Goal: Book appointment/travel/reservation

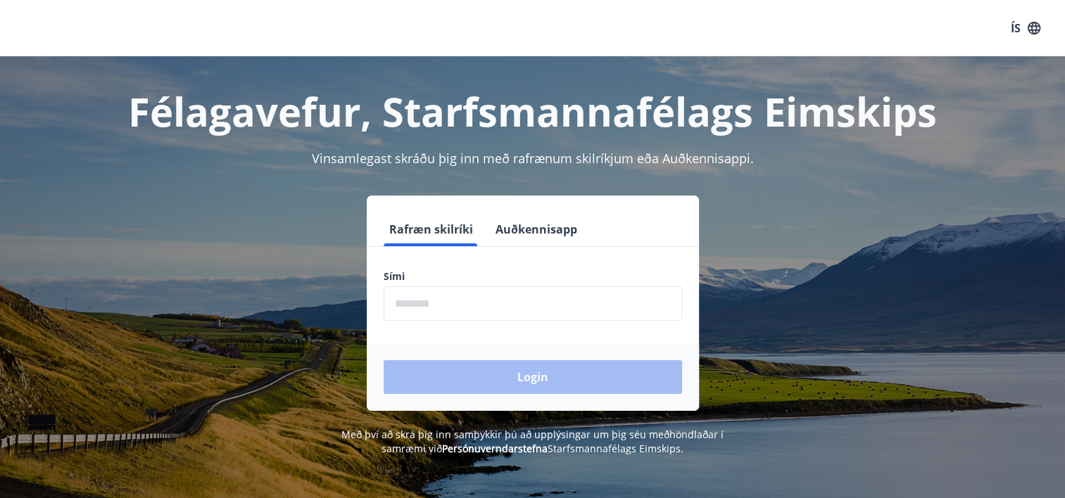
click at [482, 301] on input "phone" at bounding box center [533, 304] width 298 height 34
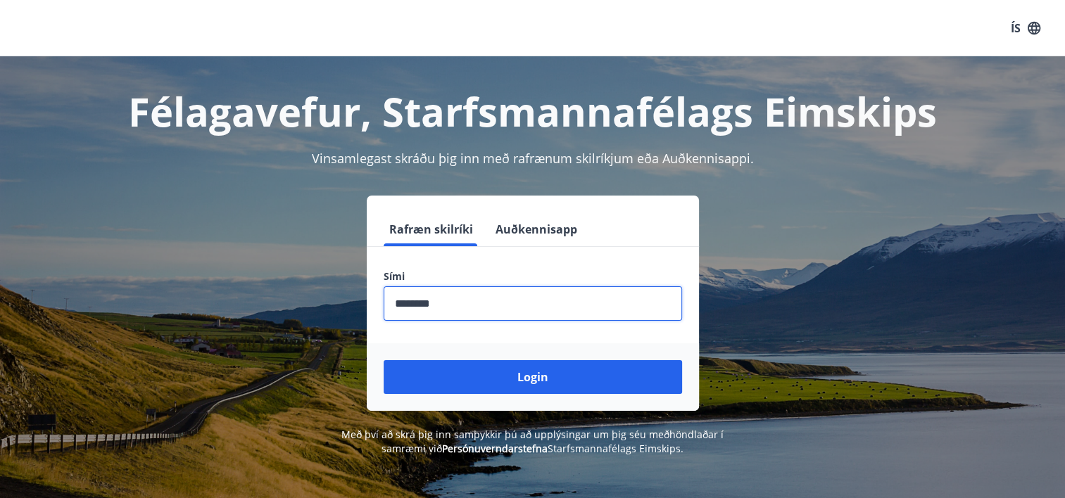
type input "********"
click at [384, 360] on button "Login" at bounding box center [533, 377] width 298 height 34
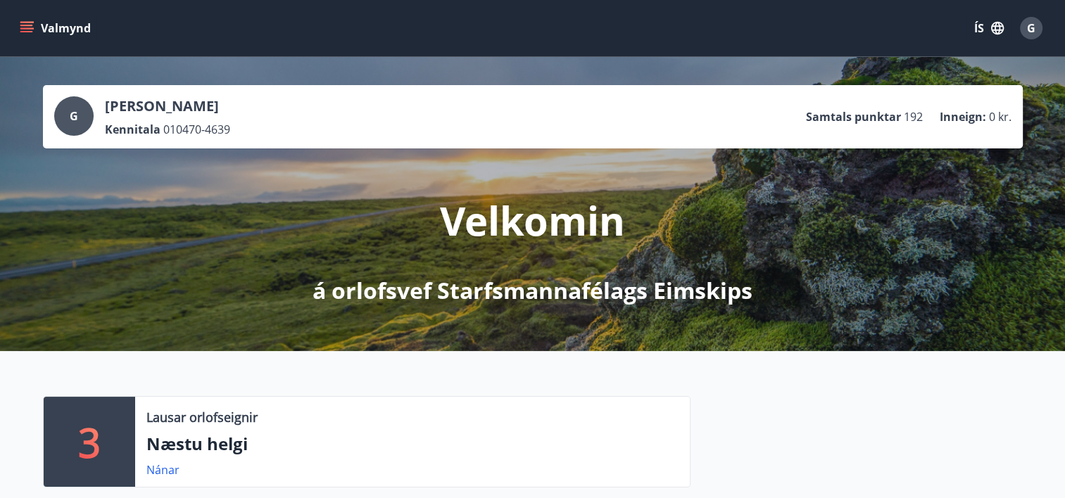
click at [28, 31] on icon "menu" at bounding box center [26, 31] width 13 height 1
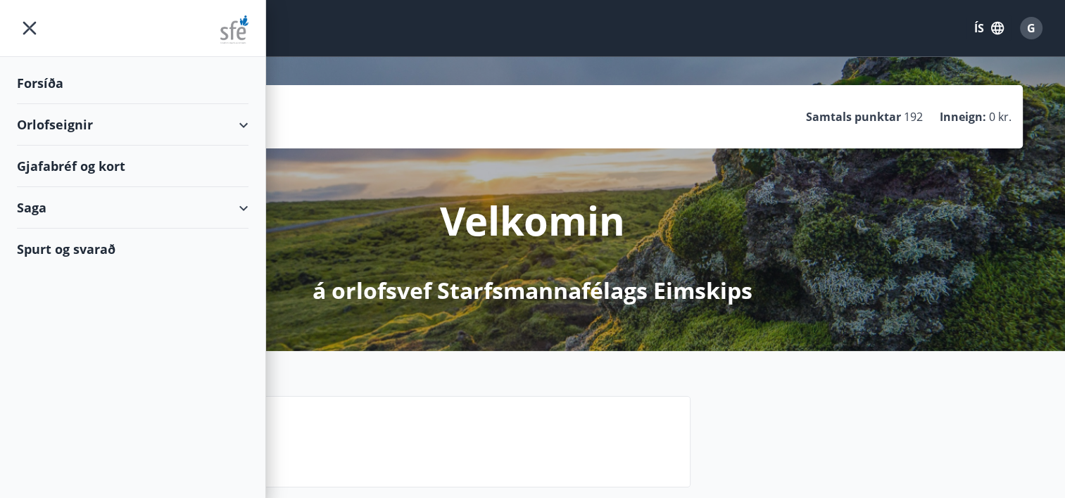
click at [63, 121] on div "Orlofseignir" at bounding box center [133, 125] width 232 height 42
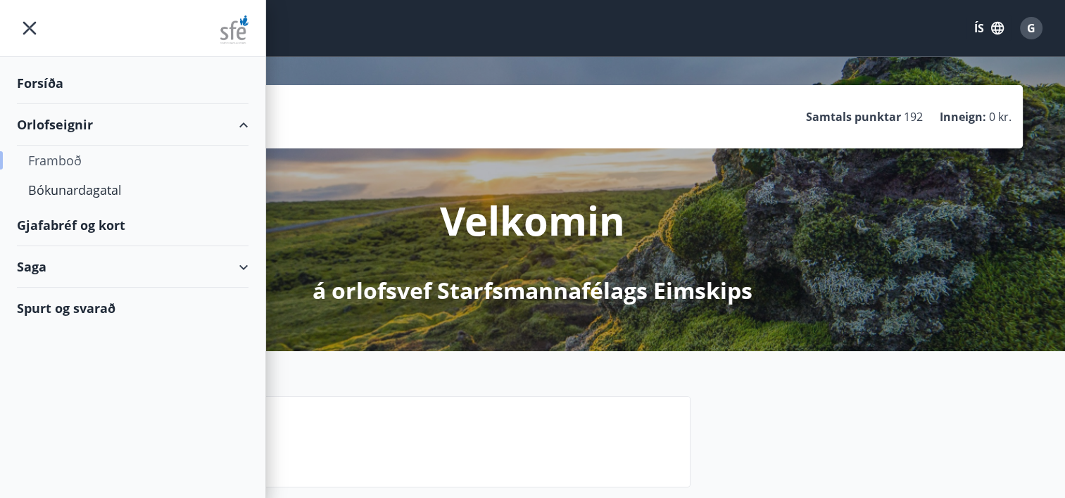
click at [65, 158] on div "Framboð" at bounding box center [132, 161] width 209 height 30
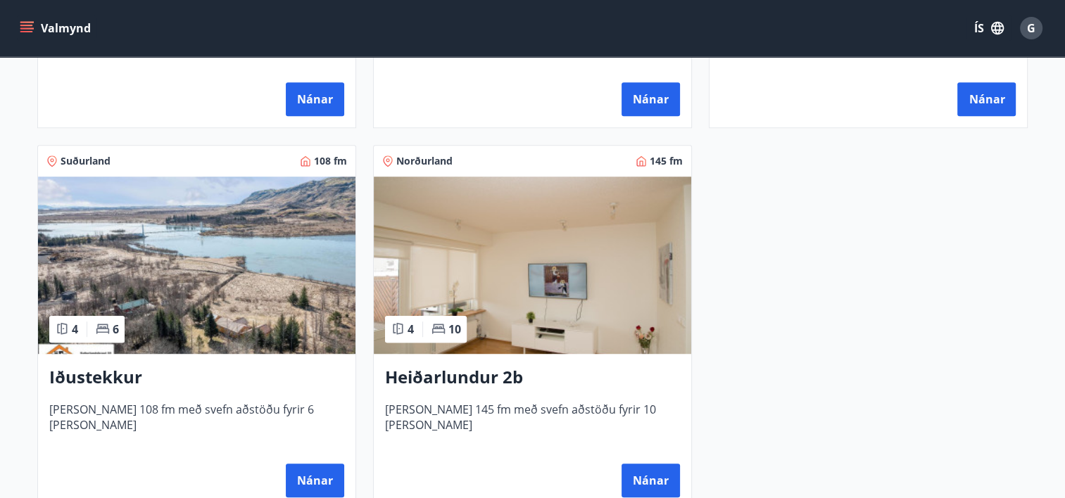
scroll to position [949, 0]
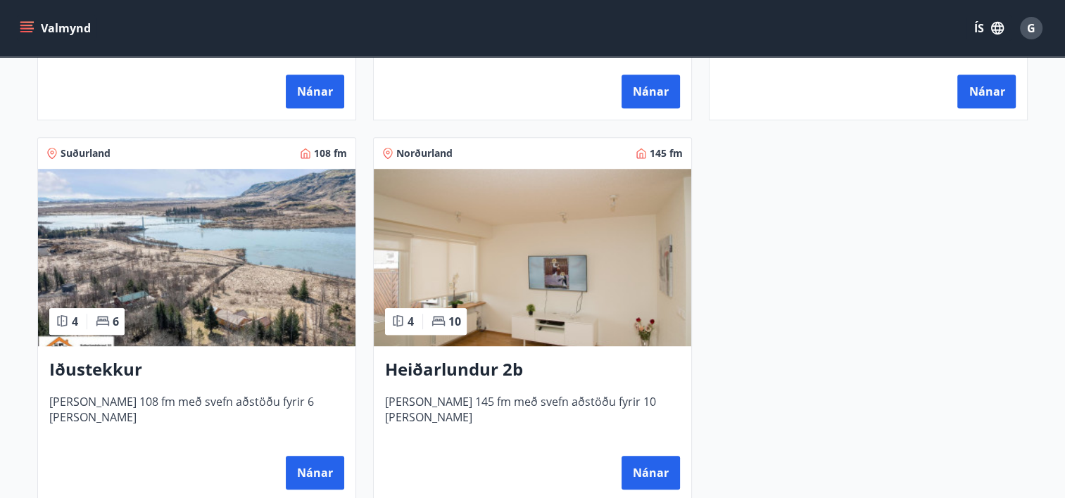
click at [595, 290] on img at bounding box center [532, 257] width 317 height 177
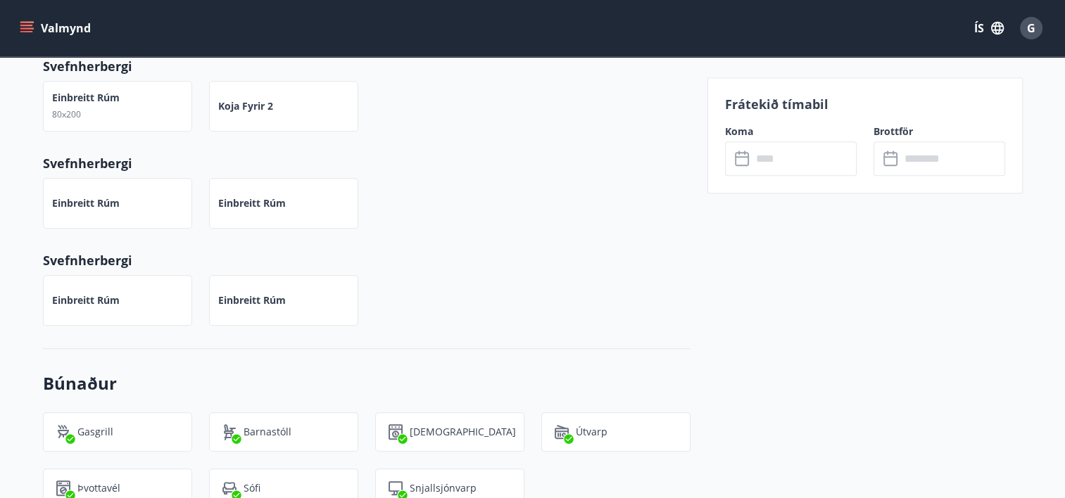
scroll to position [1077, 0]
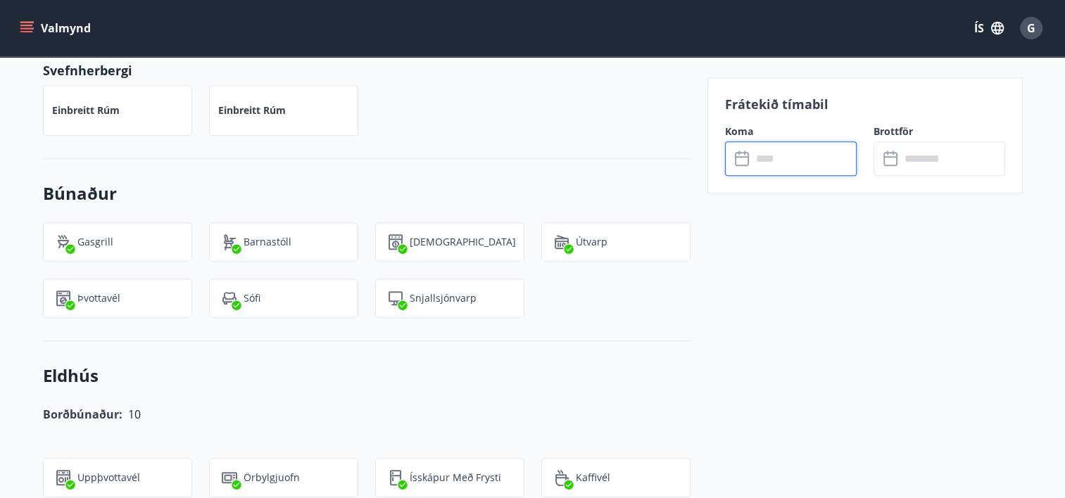
click at [770, 168] on input "text" at bounding box center [804, 158] width 105 height 34
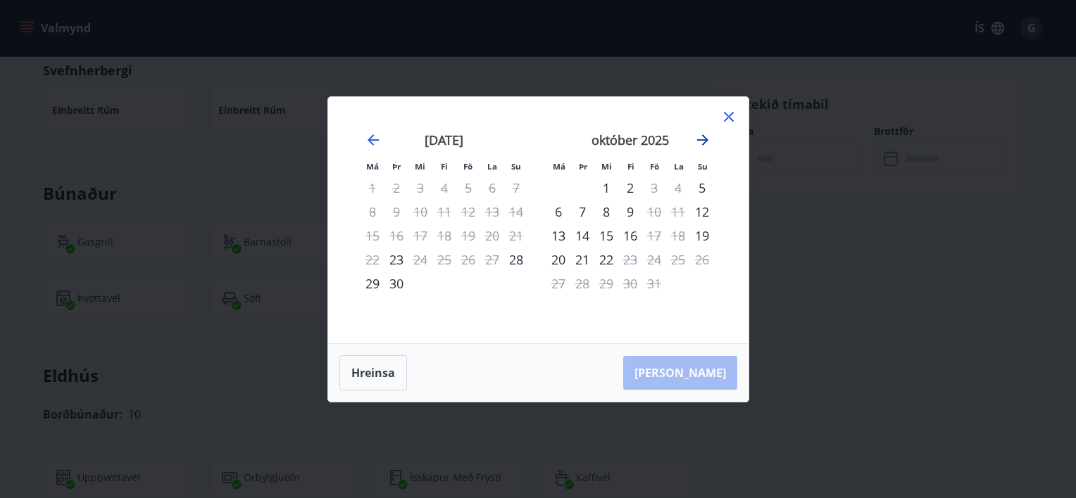
click at [703, 141] on icon "Move forward to switch to the next month." at bounding box center [702, 139] width 11 height 11
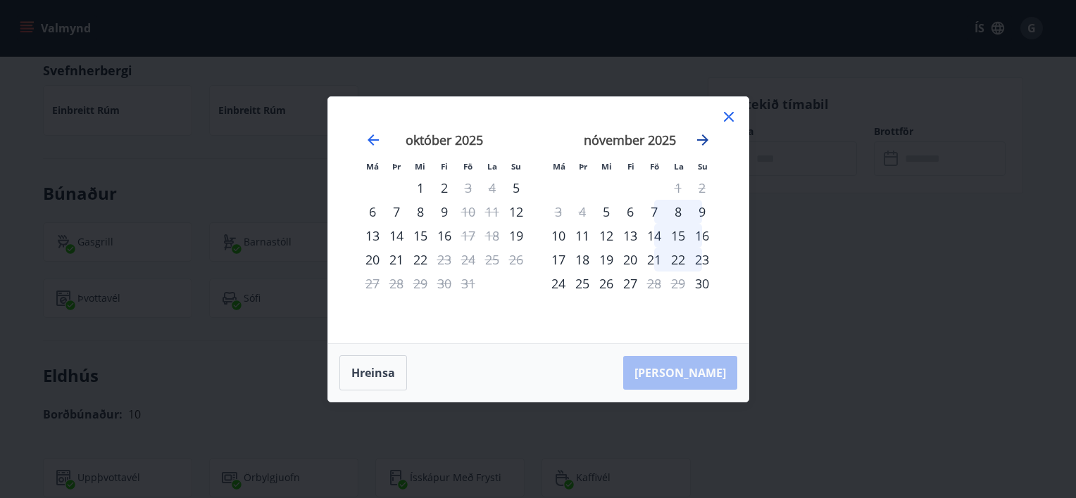
click at [703, 141] on icon "Move forward to switch to the next month." at bounding box center [702, 139] width 11 height 11
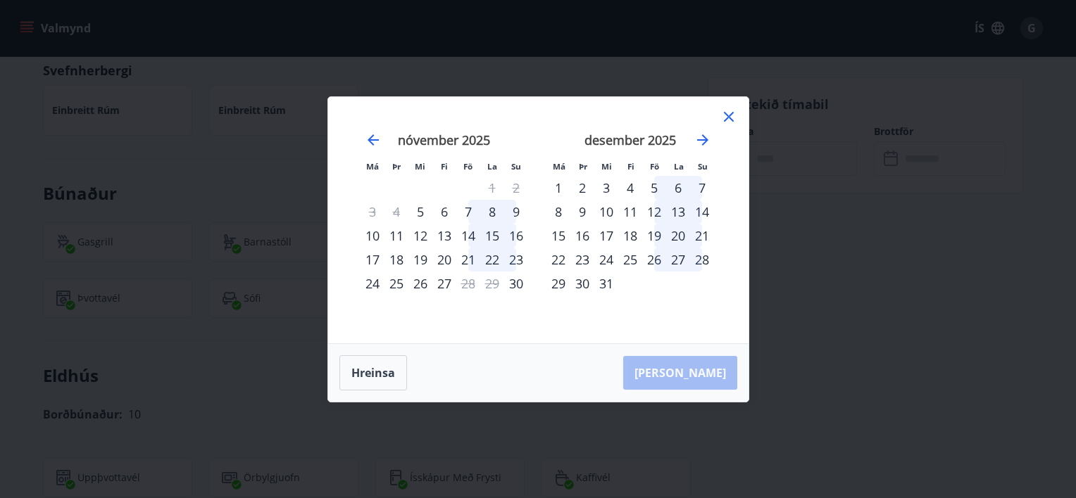
click at [691, 163] on li "Su" at bounding box center [703, 165] width 24 height 15
click at [702, 137] on icon "Move forward to switch to the next month." at bounding box center [702, 140] width 17 height 17
click at [712, 137] on div "janúar 2026" at bounding box center [630, 145] width 168 height 62
click at [698, 141] on icon "Move forward to switch to the next month." at bounding box center [702, 140] width 17 height 17
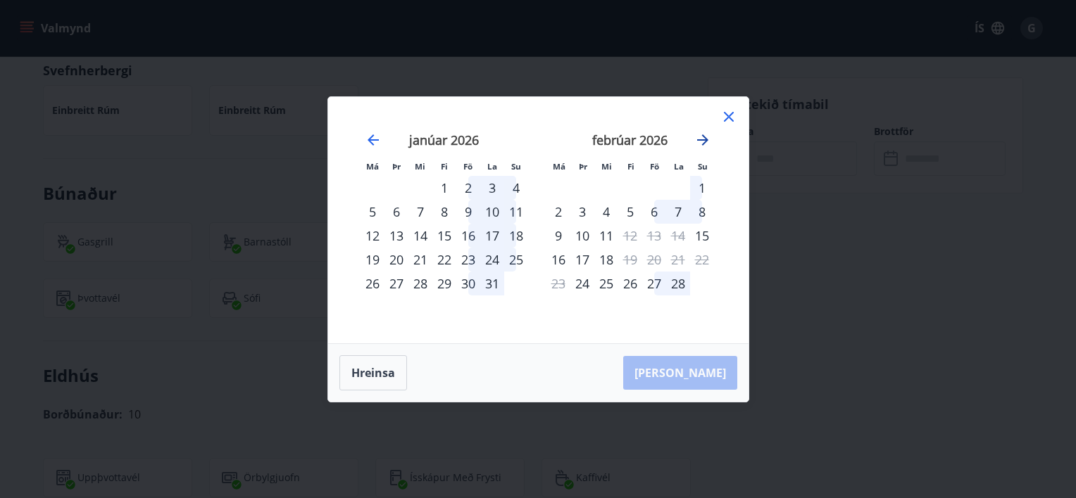
click at [705, 140] on icon "Move forward to switch to the next month." at bounding box center [702, 139] width 11 height 11
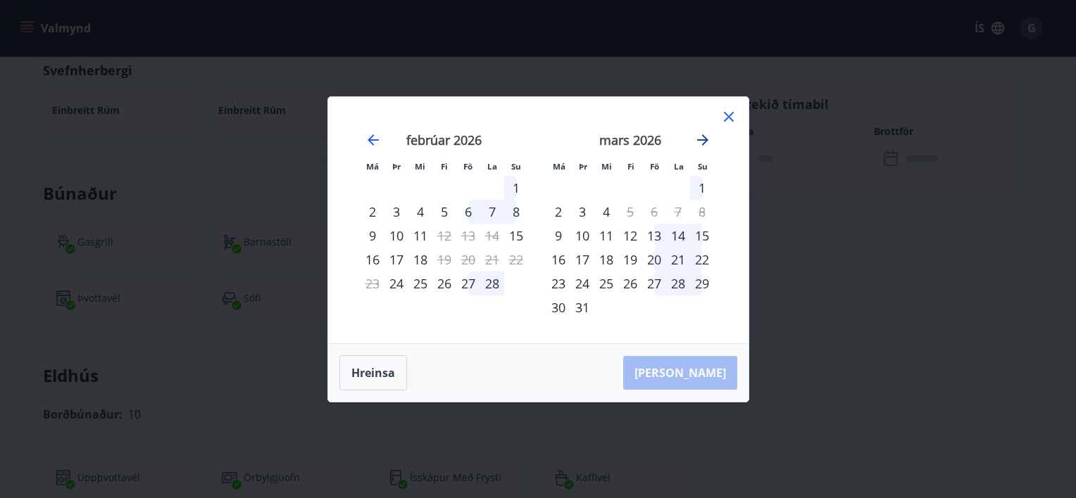
click at [705, 140] on icon "Move forward to switch to the next month." at bounding box center [702, 139] width 11 height 11
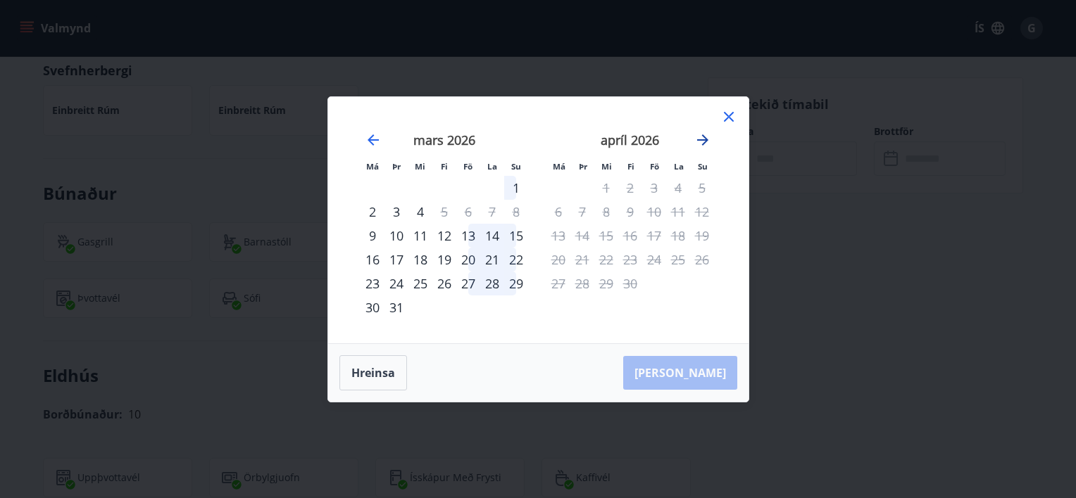
click at [697, 138] on icon "Move forward to switch to the next month." at bounding box center [702, 140] width 17 height 17
click at [700, 139] on icon "Move forward to switch to the next month." at bounding box center [702, 139] width 11 height 11
click at [374, 146] on icon "Move backward to switch to the previous month." at bounding box center [373, 140] width 17 height 17
click at [374, 145] on icon "Move backward to switch to the previous month." at bounding box center [373, 140] width 17 height 17
click at [373, 142] on icon "Move backward to switch to the previous month." at bounding box center [373, 140] width 17 height 17
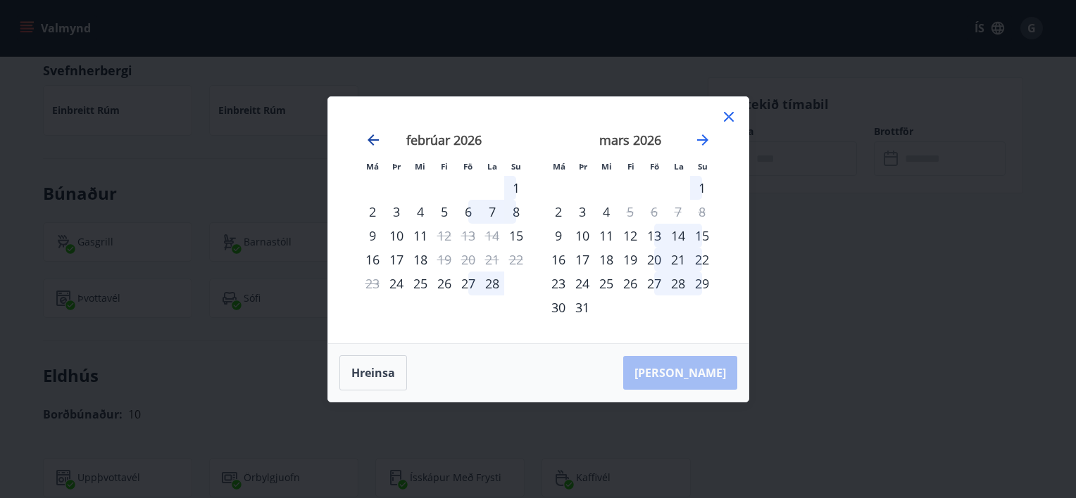
click at [373, 142] on icon "Move backward to switch to the previous month." at bounding box center [373, 140] width 17 height 17
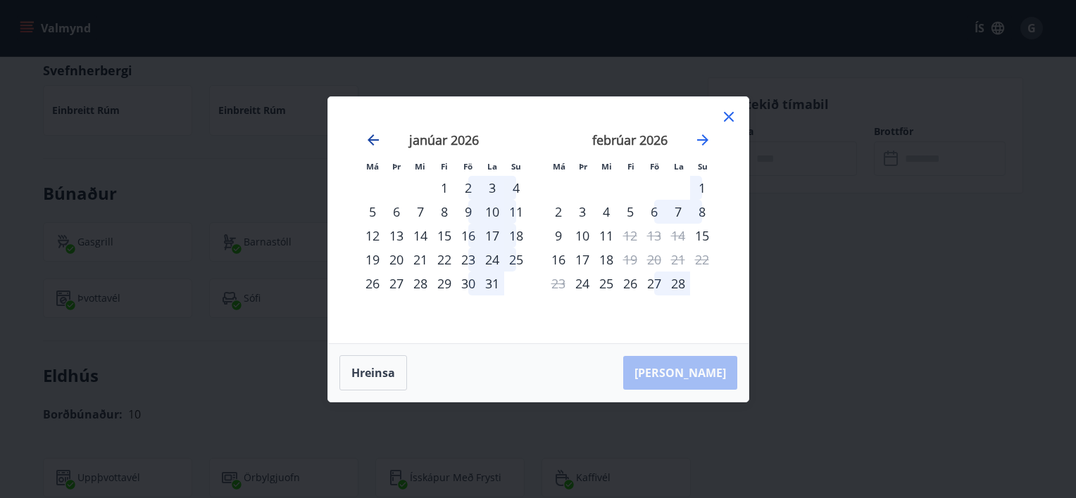
click at [373, 142] on icon "Move backward to switch to the previous month." at bounding box center [373, 140] width 17 height 17
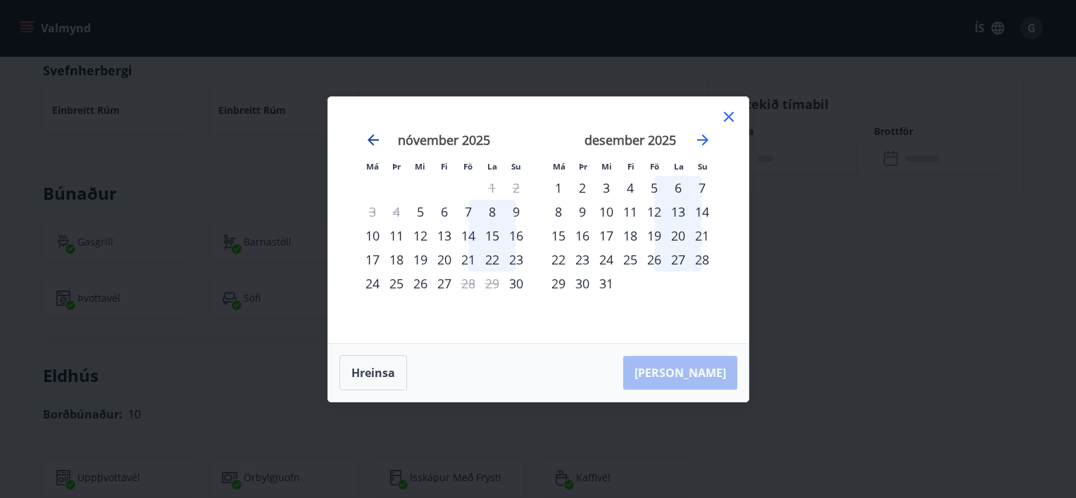
click at [373, 142] on icon "Move backward to switch to the previous month." at bounding box center [373, 140] width 17 height 17
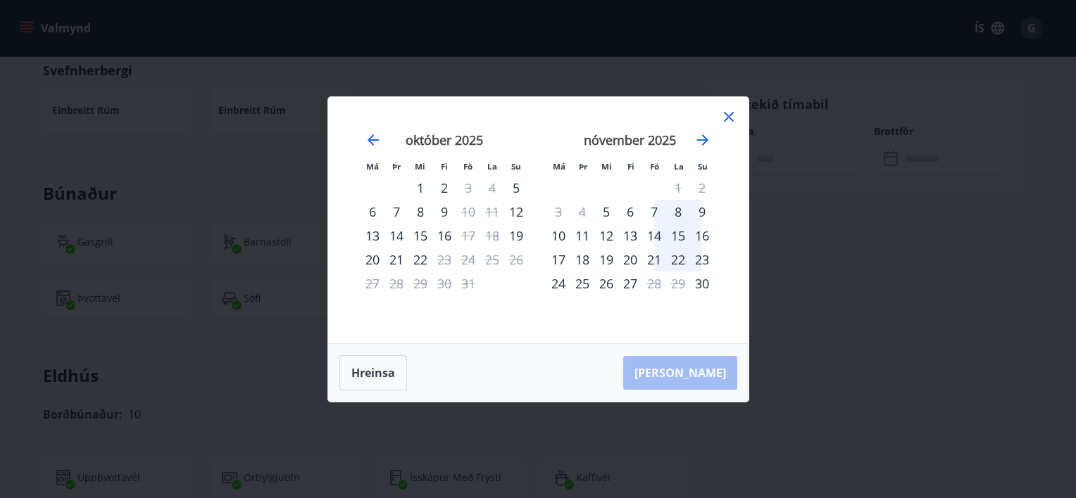
drag, startPoint x: 378, startPoint y: 128, endPoint x: 380, endPoint y: 118, distance: 10.8
click at [380, 118] on div "september 2025 1 2 3 4 5 6 7 8 9 10 11 12 13 14 15 16 17 18 19 20 21 22 23 24 2…" at bounding box center [538, 220] width 386 height 213
click at [374, 139] on icon "Move backward to switch to the previous month." at bounding box center [372, 139] width 11 height 11
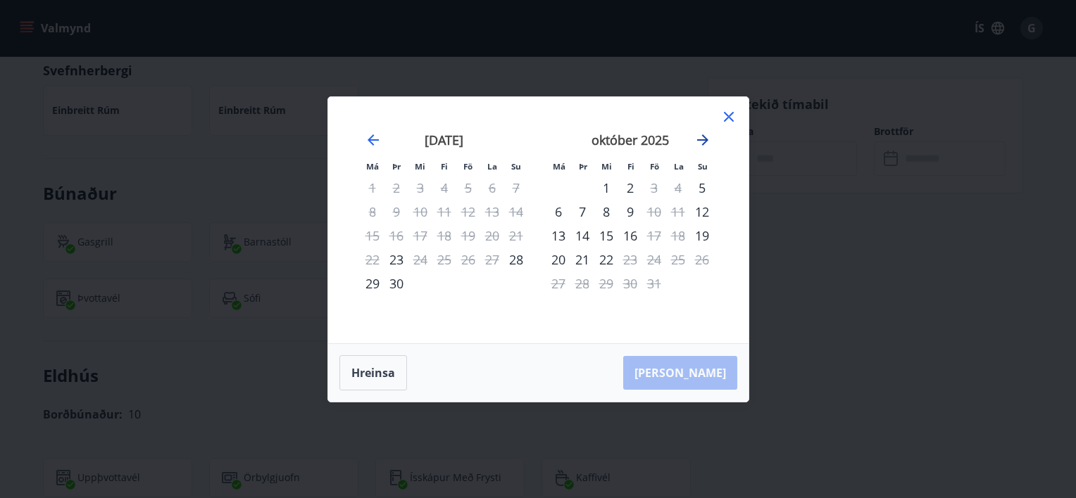
click at [703, 139] on icon "Move forward to switch to the next month." at bounding box center [702, 140] width 17 height 17
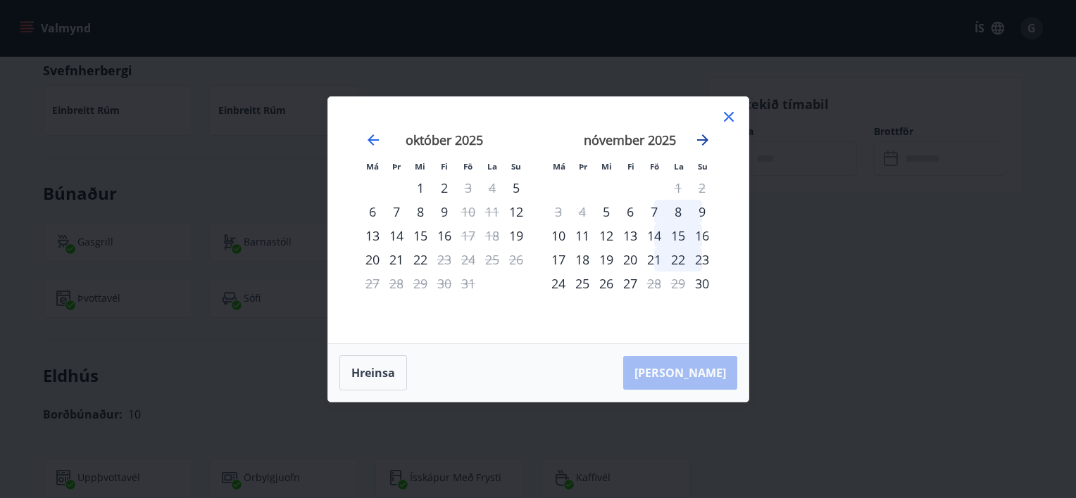
click at [703, 139] on icon "Move forward to switch to the next month." at bounding box center [702, 140] width 17 height 17
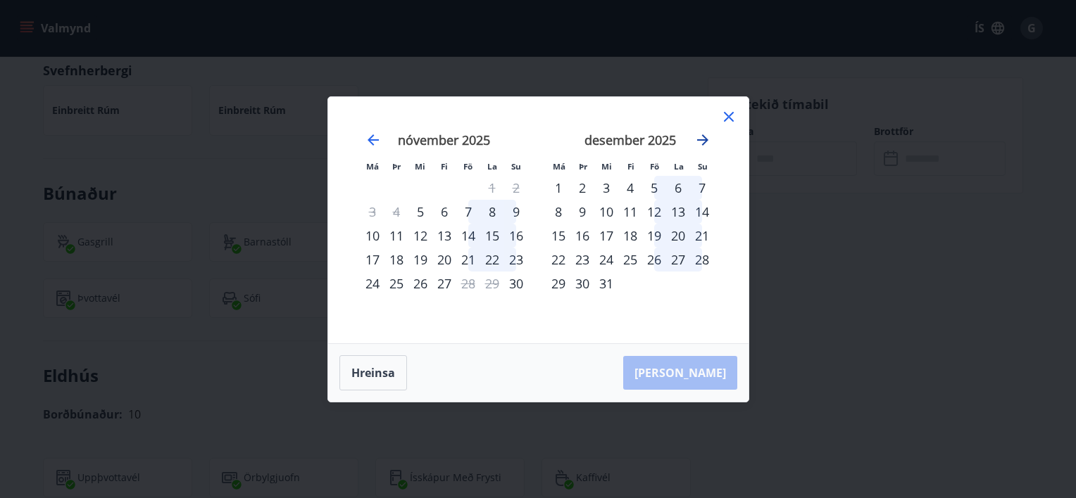
click at [703, 139] on icon "Move forward to switch to the next month." at bounding box center [702, 140] width 17 height 17
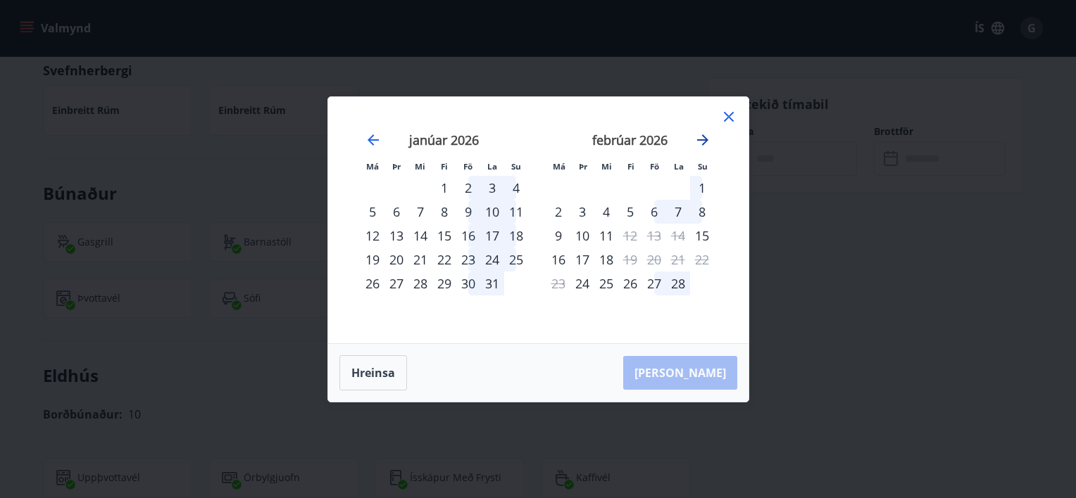
click at [703, 139] on icon "Move forward to switch to the next month." at bounding box center [702, 140] width 17 height 17
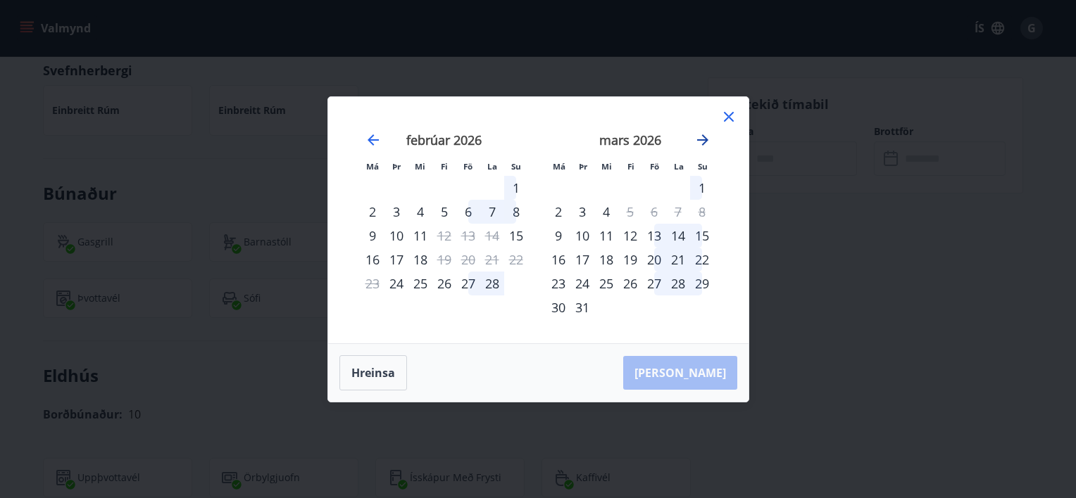
click at [703, 139] on icon "Move forward to switch to the next month." at bounding box center [702, 140] width 17 height 17
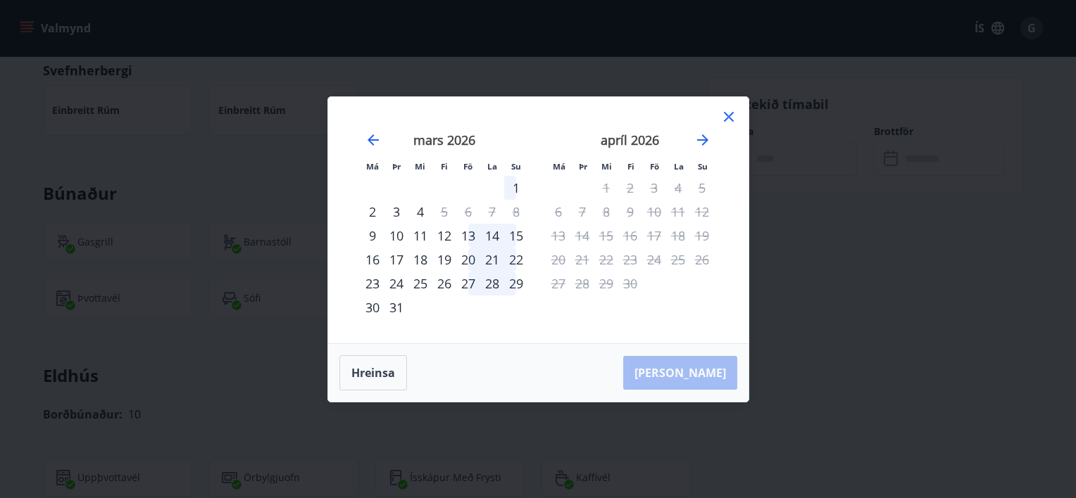
click at [729, 115] on icon at bounding box center [728, 116] width 17 height 17
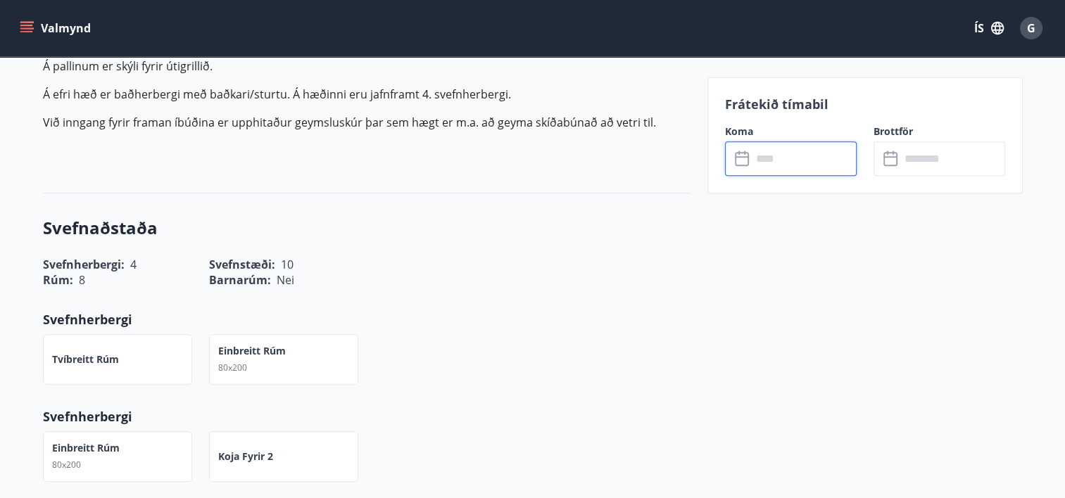
scroll to position [0, 0]
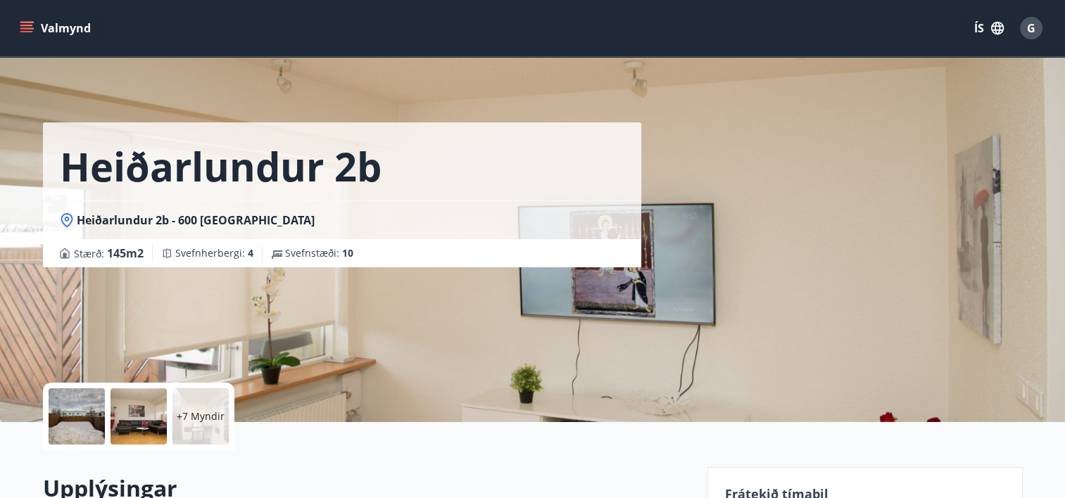
click at [20, 22] on icon "menu" at bounding box center [27, 22] width 15 height 1
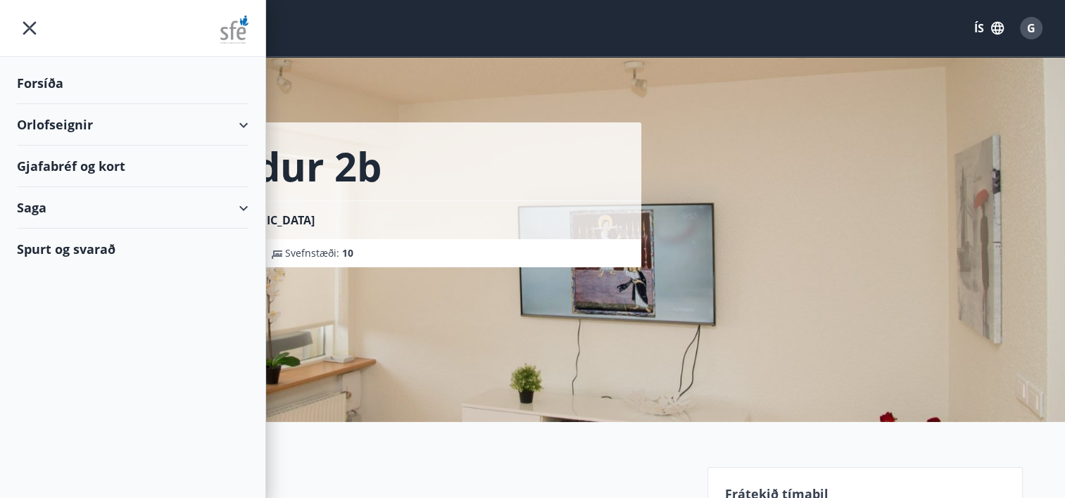
click at [65, 127] on div "Orlofseignir" at bounding box center [133, 125] width 232 height 42
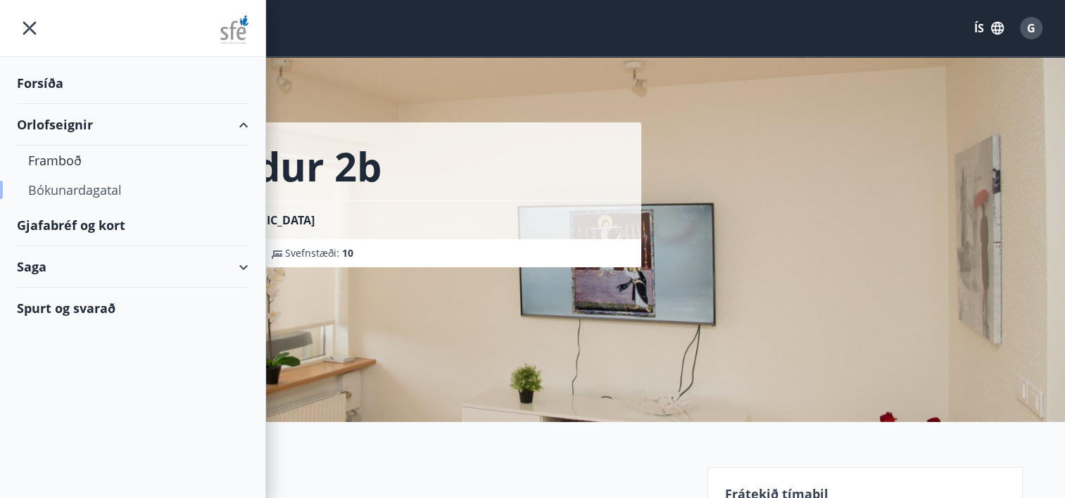
click at [62, 185] on div "Bókunardagatal" at bounding box center [132, 190] width 209 height 30
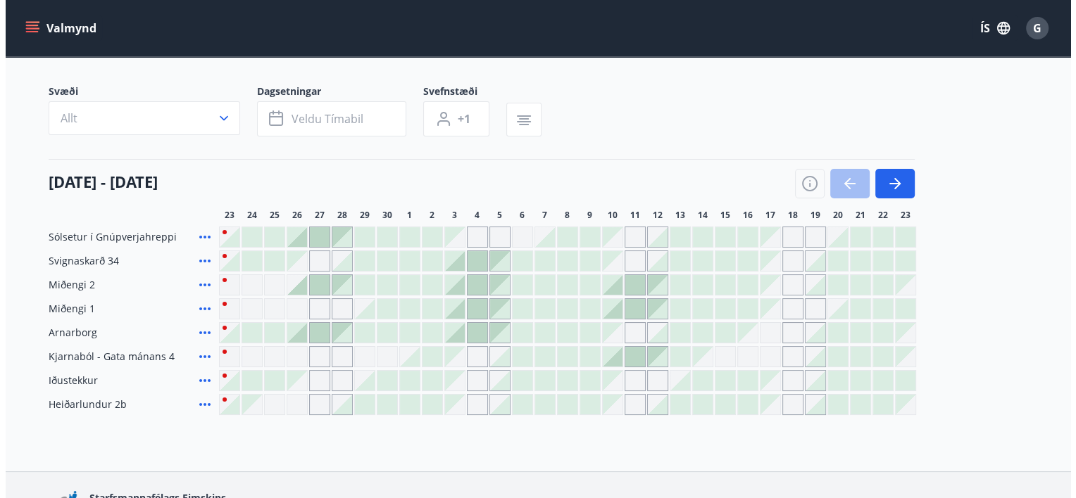
scroll to position [81, 0]
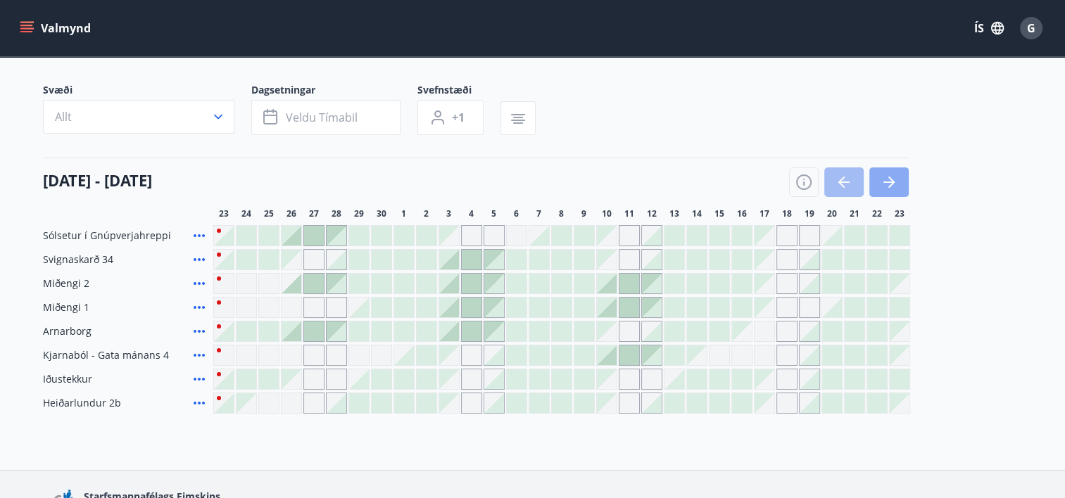
click at [890, 169] on button "button" at bounding box center [888, 183] width 39 height 30
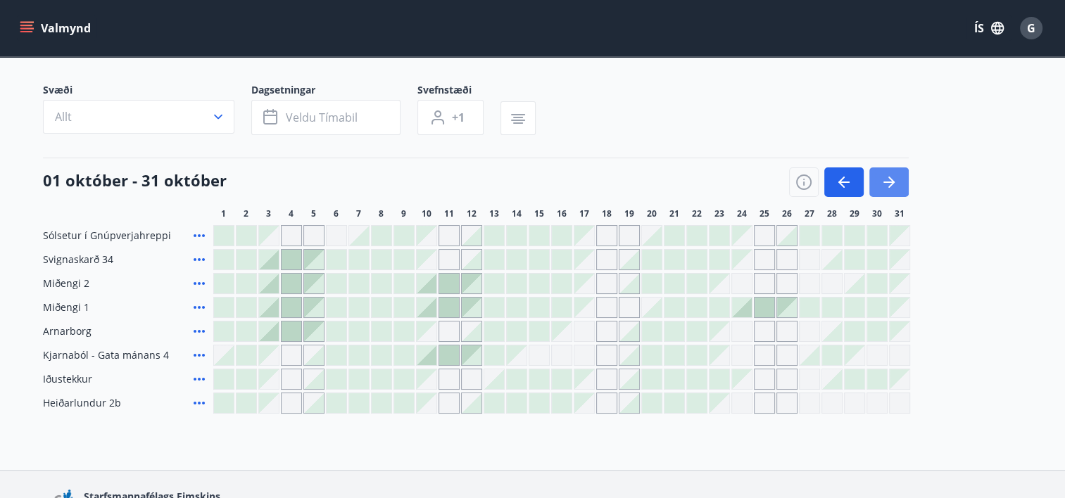
click at [887, 176] on icon "button" at bounding box center [889, 182] width 17 height 17
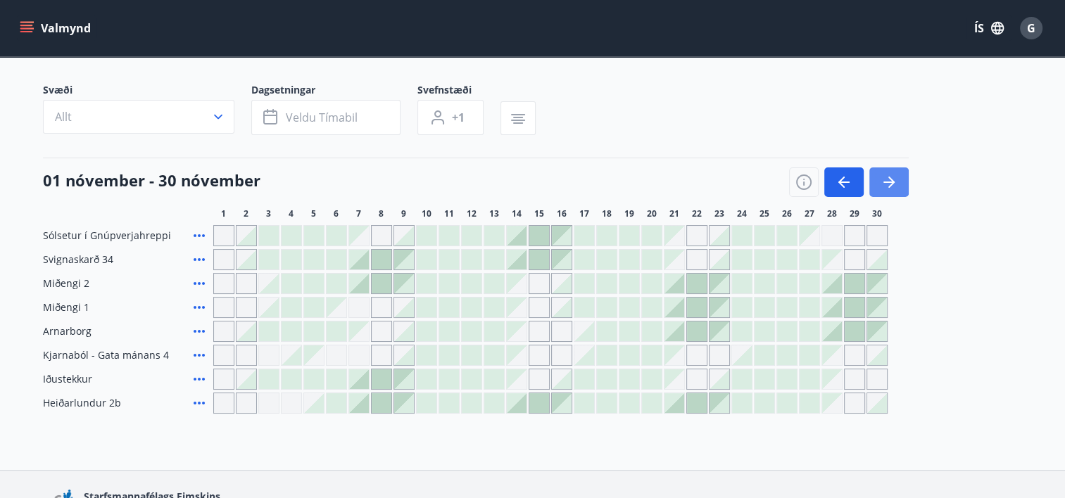
click at [887, 176] on icon "button" at bounding box center [889, 182] width 17 height 17
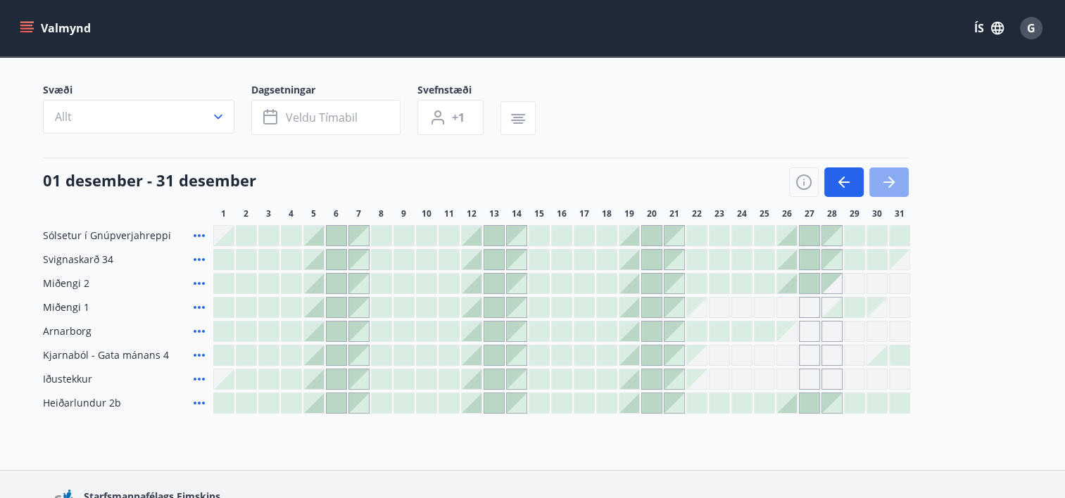
click at [887, 176] on icon "button" at bounding box center [889, 182] width 17 height 17
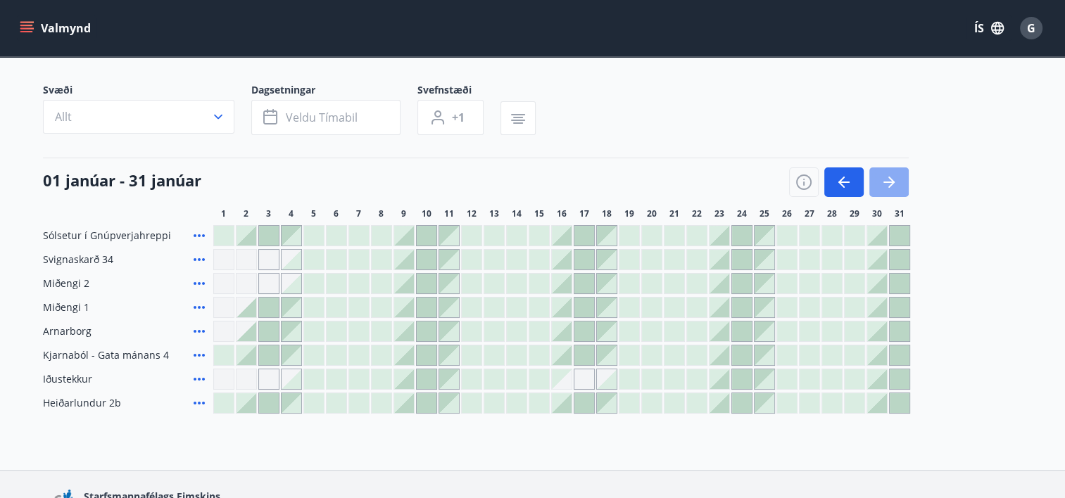
click at [887, 176] on icon "button" at bounding box center [889, 182] width 17 height 17
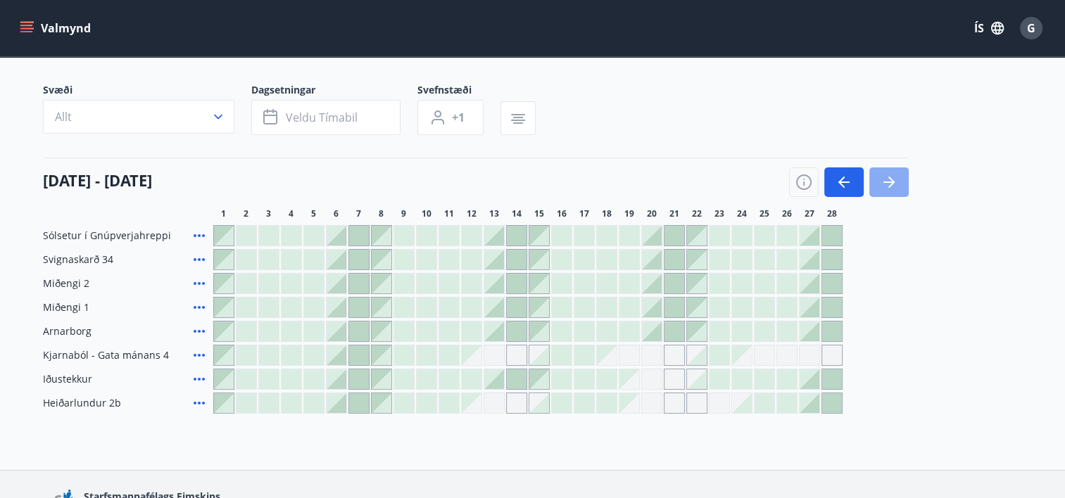
click at [887, 176] on icon "button" at bounding box center [889, 182] width 17 height 17
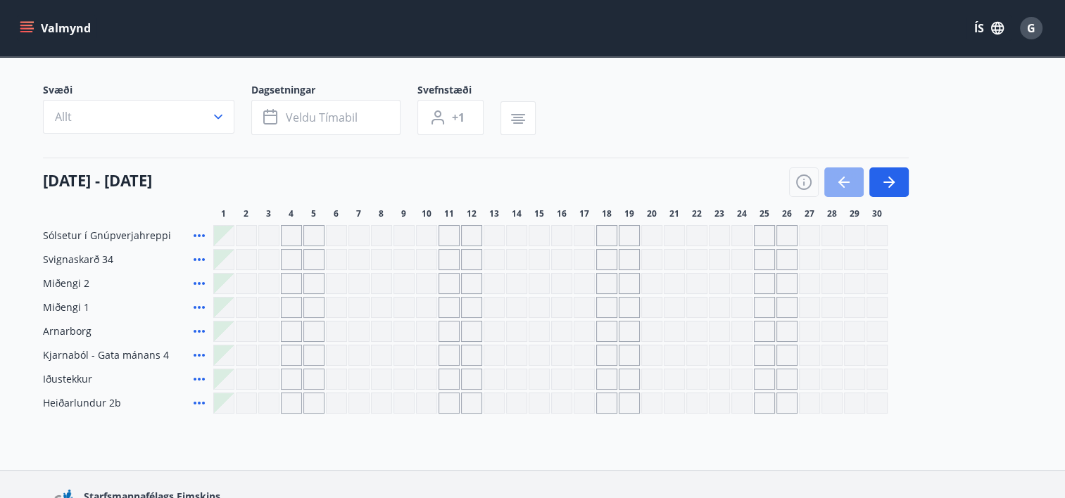
click at [853, 175] on button "button" at bounding box center [843, 183] width 39 height 30
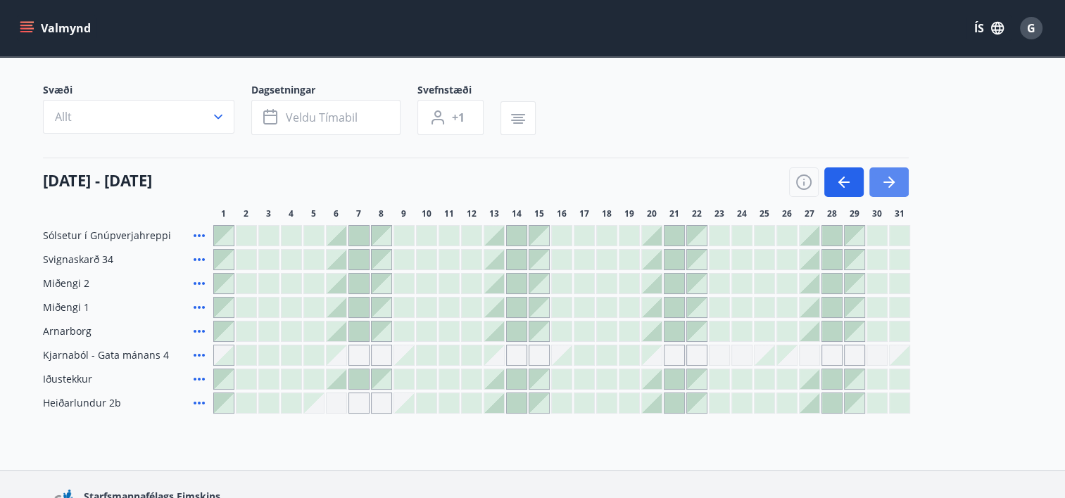
drag, startPoint x: 848, startPoint y: 178, endPoint x: 887, endPoint y: 180, distance: 39.4
click at [848, 168] on button "button" at bounding box center [843, 183] width 39 height 30
click at [846, 188] on icon "button" at bounding box center [844, 182] width 17 height 17
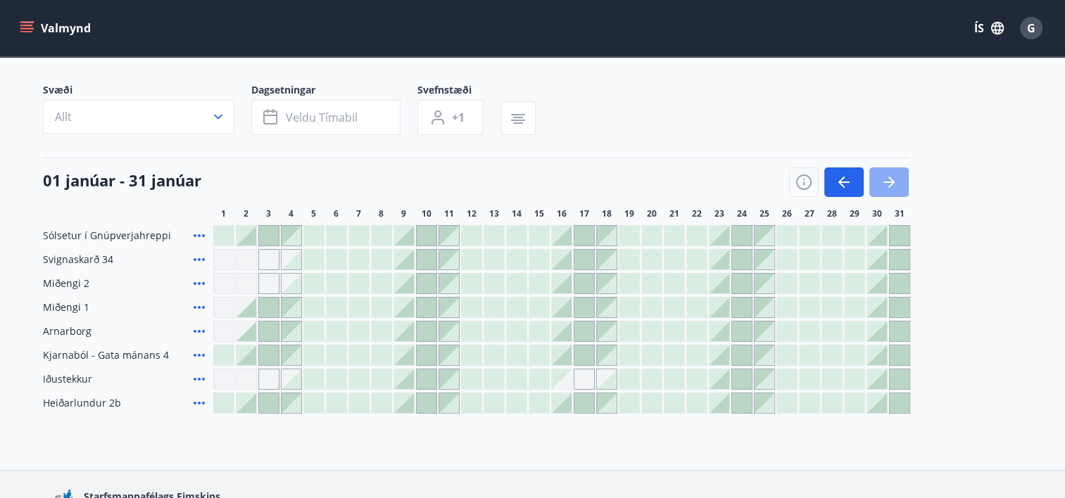
click at [887, 177] on icon "button" at bounding box center [889, 182] width 17 height 17
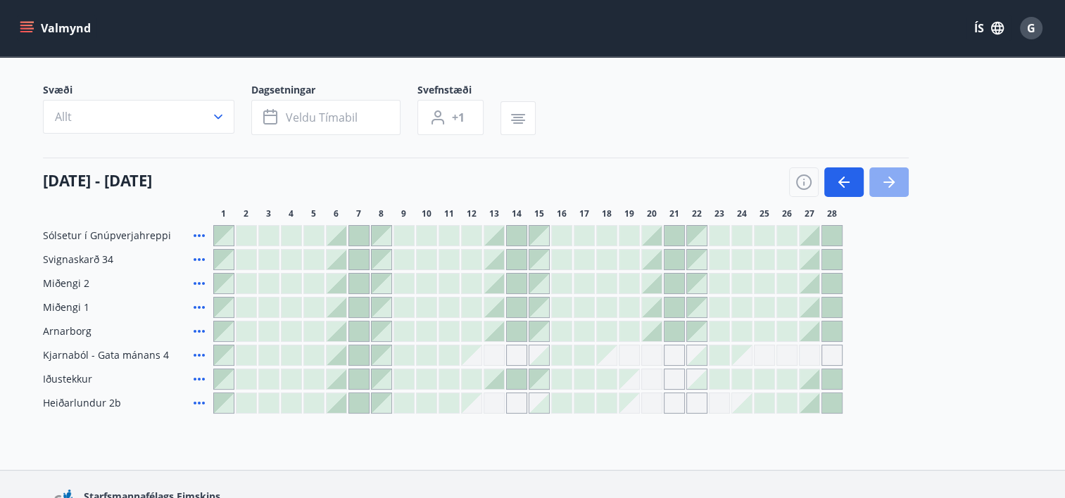
click at [889, 175] on icon "button" at bounding box center [889, 182] width 17 height 17
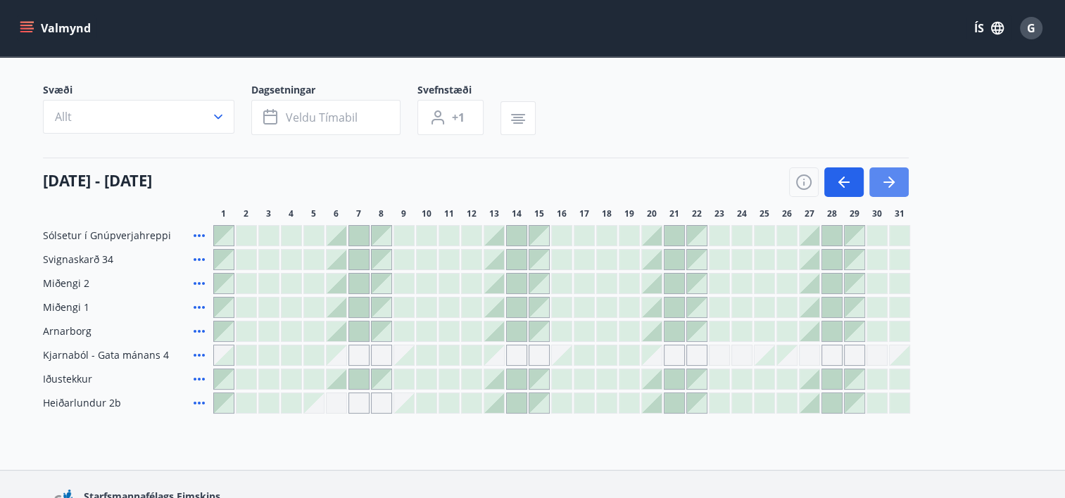
click at [889, 175] on icon "button" at bounding box center [889, 182] width 17 height 17
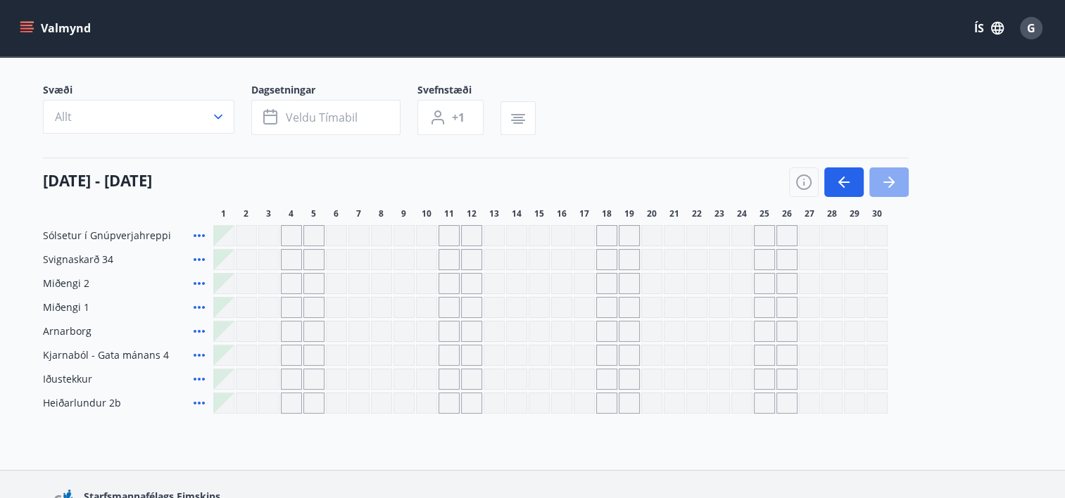
click at [888, 180] on icon "button" at bounding box center [889, 182] width 17 height 17
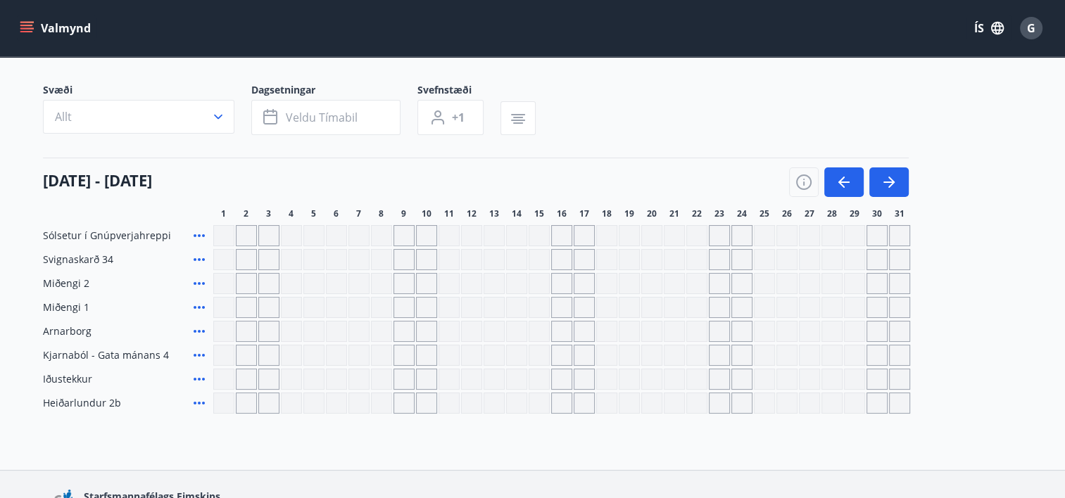
drag, startPoint x: 710, startPoint y: 302, endPoint x: 1036, endPoint y: 23, distance: 429.9
click at [709, 301] on div "Gráir dagar eru ekki bókanlegir" at bounding box center [719, 307] width 21 height 21
click at [711, 301] on div "Gráir dagar eru ekki bókanlegir" at bounding box center [719, 307] width 21 height 21
click at [1036, 23] on div "G" at bounding box center [1031, 28] width 23 height 23
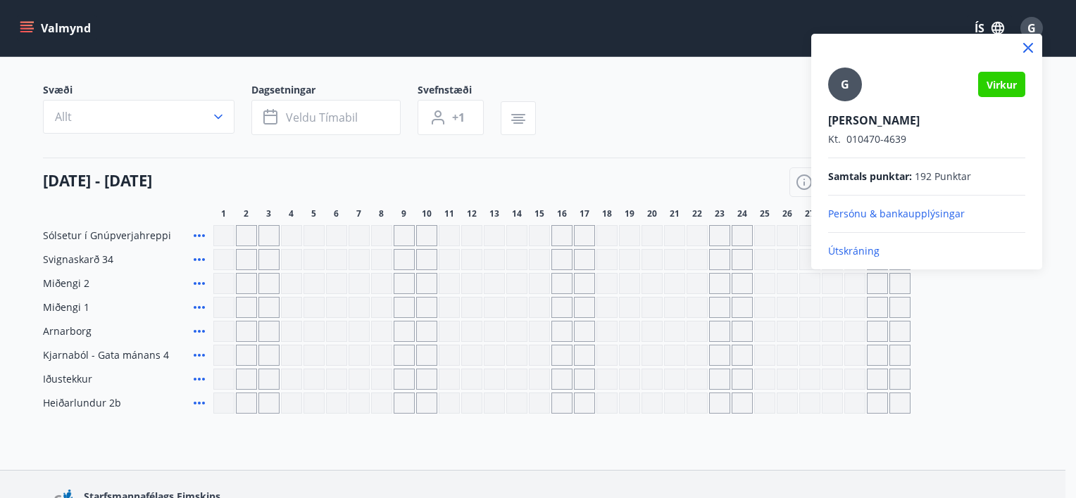
click at [848, 251] on p "Útskráning" at bounding box center [926, 251] width 197 height 14
